Goal: Task Accomplishment & Management: Complete application form

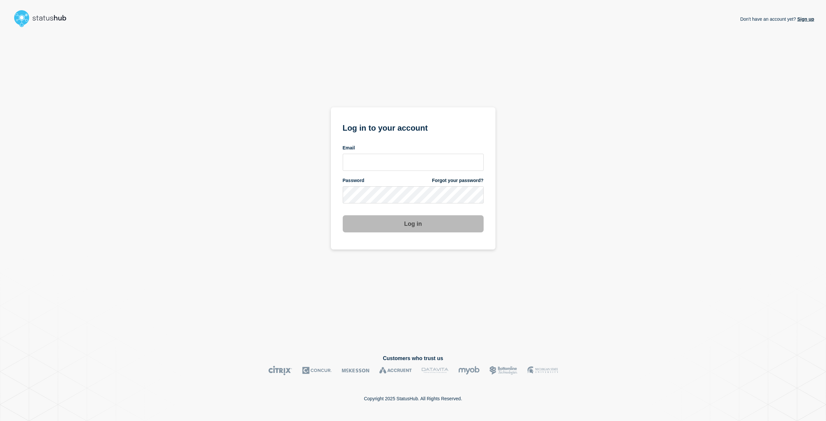
click at [398, 164] on input "email input" at bounding box center [413, 162] width 141 height 17
type input "[EMAIL_ADDRESS][DOMAIN_NAME]"
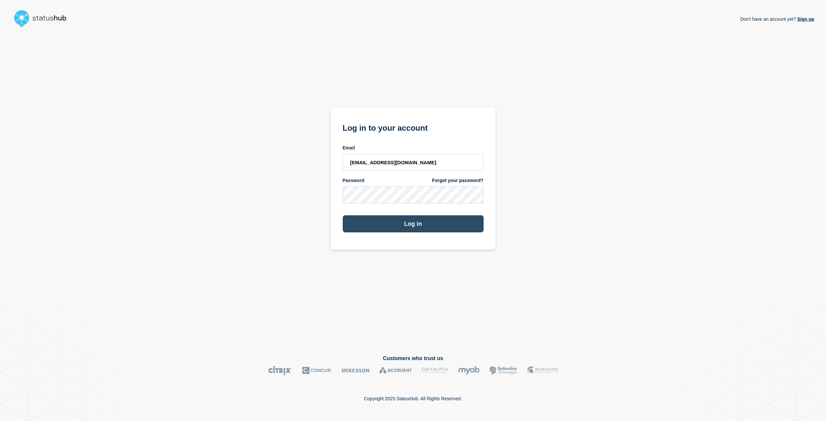
click at [415, 224] on button "Log in" at bounding box center [413, 223] width 141 height 17
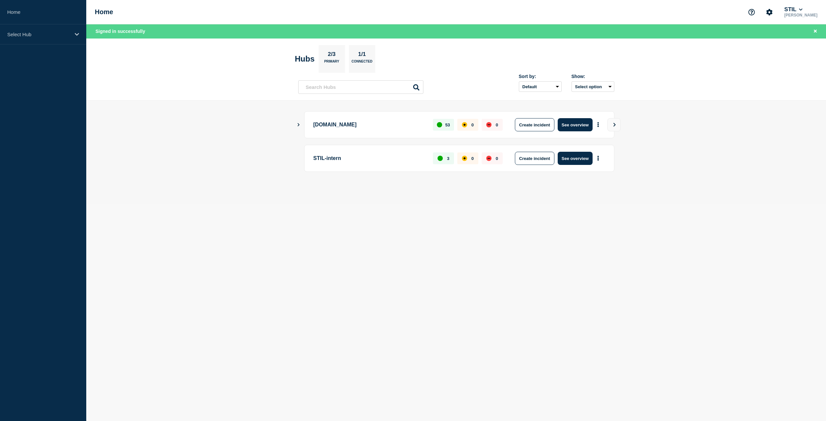
click at [63, 296] on aside "Home Select Hub" at bounding box center [43, 210] width 86 height 421
click at [298, 124] on icon "Show Connected Hubs" at bounding box center [299, 124] width 2 height 3
click at [298, 124] on icon "Show Connected Hubs" at bounding box center [298, 124] width 3 height 4
click at [538, 125] on button "Create incident" at bounding box center [535, 124] width 40 height 13
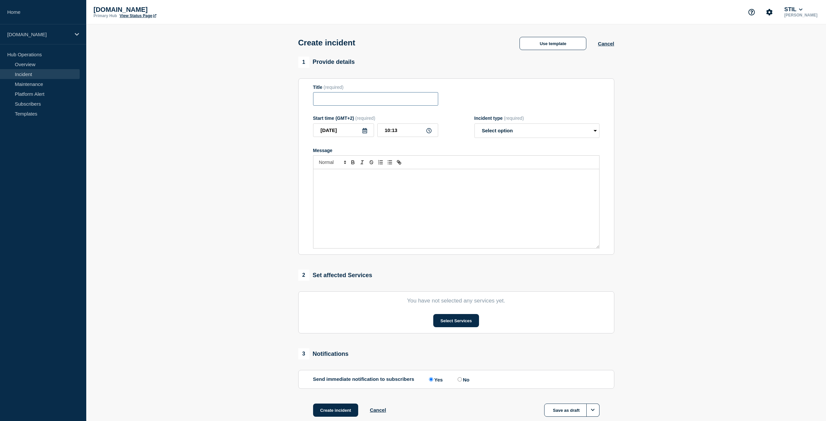
click at [363, 96] on input "Title" at bounding box center [375, 98] width 125 height 13
click at [217, 130] on section "1 Provide details Title (required) Start time (GMT+2) (required) 2025-09-29 10:…" at bounding box center [456, 245] width 740 height 377
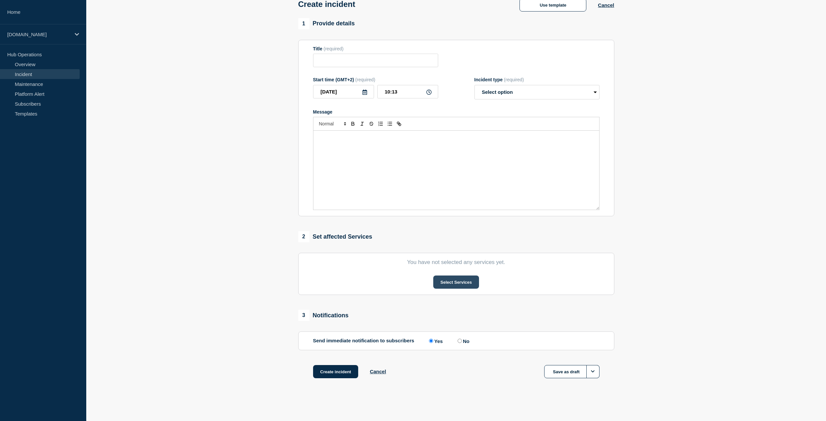
click at [458, 279] on button "Select Services" at bounding box center [456, 282] width 46 height 13
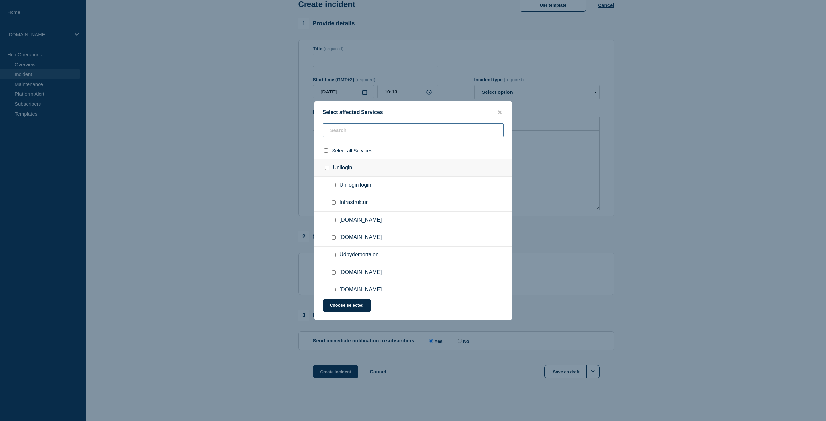
click at [370, 127] on input "text" at bounding box center [413, 129] width 181 height 13
type input "vod"
checkbox input "true"
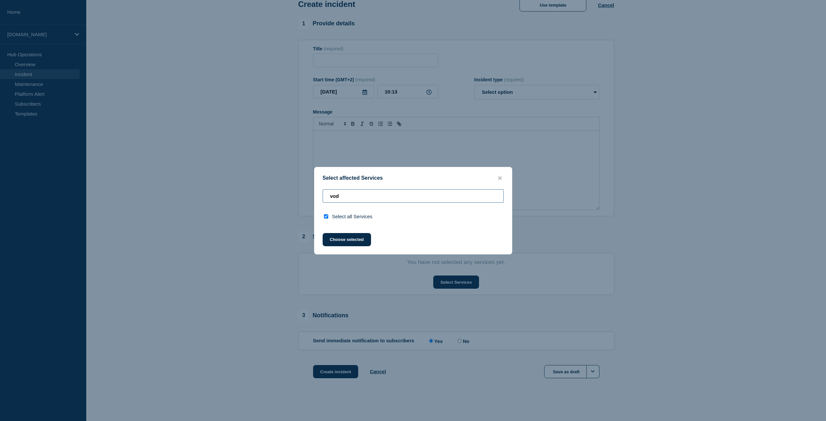
type input "vo"
checkbox input "false"
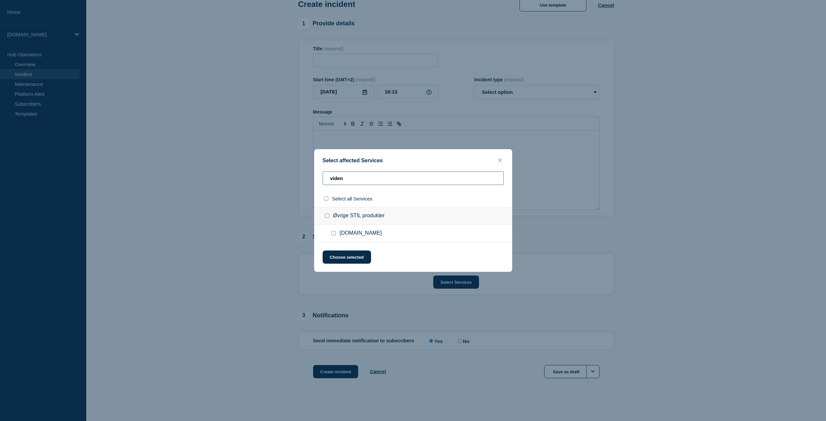
type input "viden"
click at [332, 234] on input "viden.stil.dk checkbox" at bounding box center [334, 233] width 4 height 4
checkbox input "true"
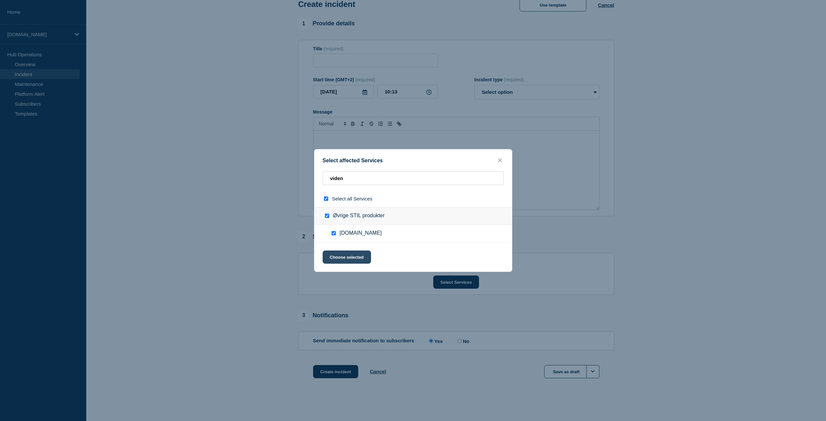
click at [348, 258] on button "Choose selected" at bounding box center [347, 257] width 48 height 13
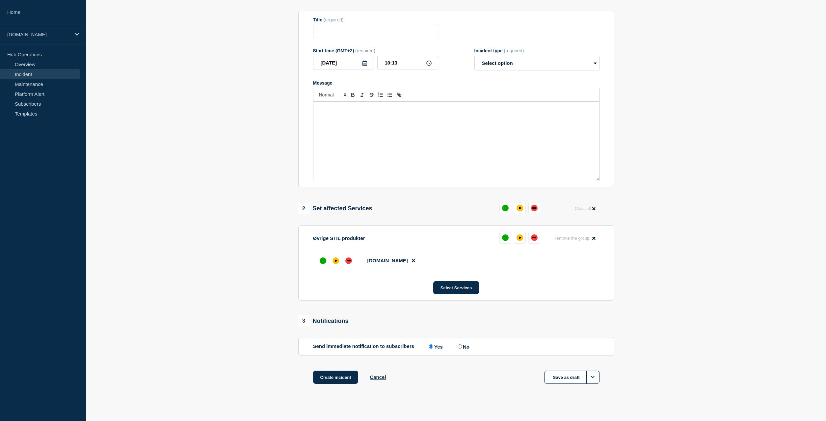
scroll to position [77, 0]
